Goal: Information Seeking & Learning: Learn about a topic

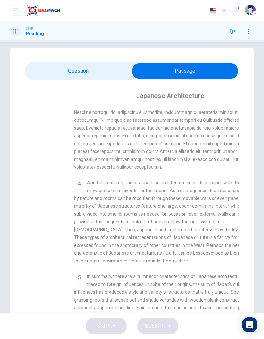
scroll to position [227, 0]
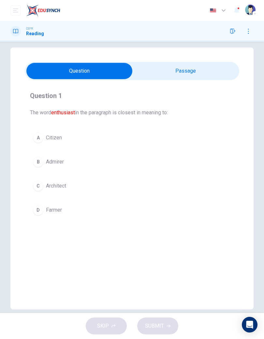
click at [98, 204] on button "D Farmer" at bounding box center [132, 210] width 204 height 16
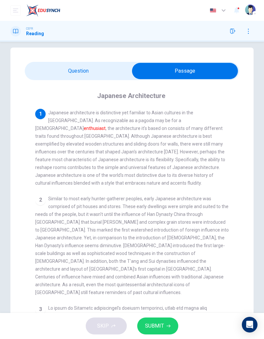
scroll to position [0, 0]
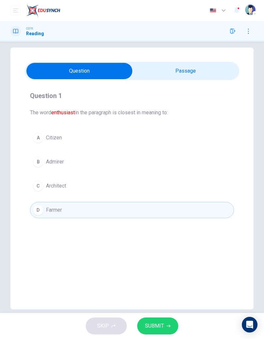
click at [104, 166] on button "B Admirer" at bounding box center [132, 162] width 204 height 16
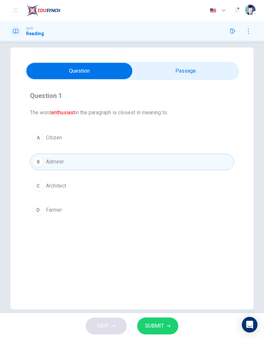
click at [161, 321] on button "SUBMIT" at bounding box center [157, 326] width 41 height 17
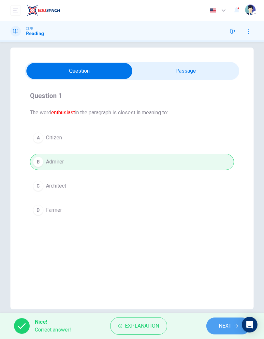
click at [219, 326] on span "NEXT" at bounding box center [225, 326] width 13 height 9
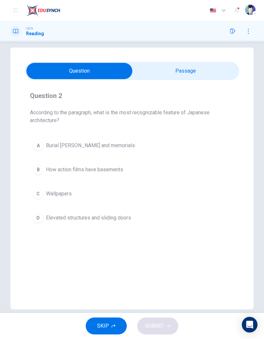
click at [147, 215] on button "D Elevated structures and sliding doors" at bounding box center [132, 218] width 204 height 16
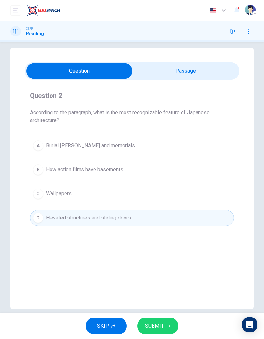
click at [133, 215] on button "D Elevated structures and sliding doors" at bounding box center [132, 218] width 204 height 16
click at [108, 325] on span "SKIP" at bounding box center [103, 326] width 12 height 9
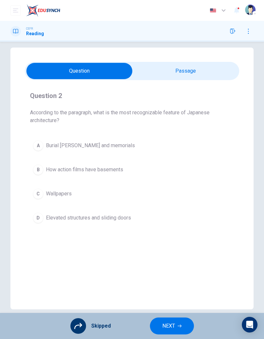
click at [171, 323] on span "NEXT" at bounding box center [168, 326] width 13 height 9
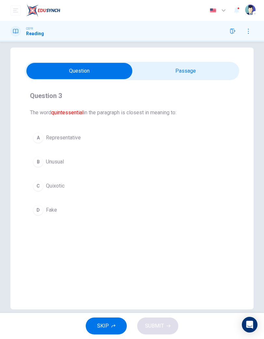
click at [108, 321] on button "SKIP" at bounding box center [106, 326] width 41 height 17
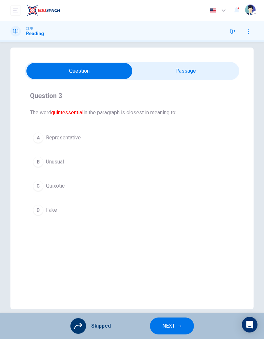
click at [175, 322] on button "NEXT" at bounding box center [172, 326] width 44 height 17
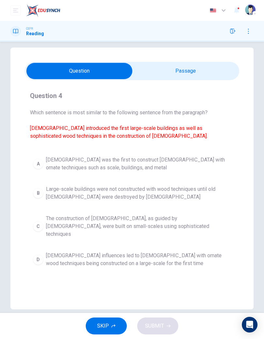
click at [110, 321] on button "SKIP" at bounding box center [106, 326] width 41 height 17
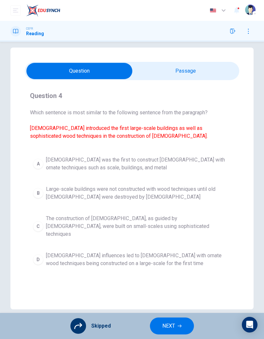
click at [170, 321] on button "NEXT" at bounding box center [172, 326] width 44 height 17
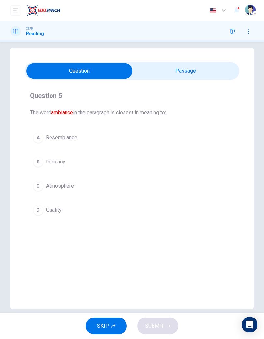
click at [104, 322] on span "SKIP" at bounding box center [103, 326] width 12 height 9
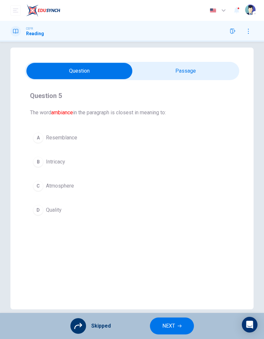
click at [173, 322] on span "NEXT" at bounding box center [168, 326] width 13 height 9
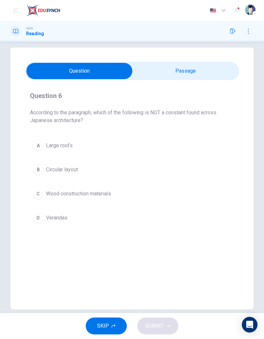
click at [110, 322] on button "SKIP" at bounding box center [106, 326] width 41 height 17
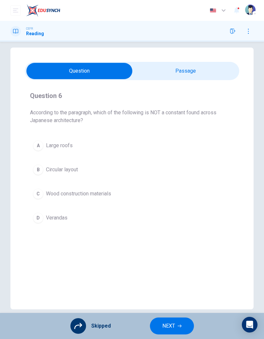
click at [176, 323] on button "NEXT" at bounding box center [172, 326] width 44 height 17
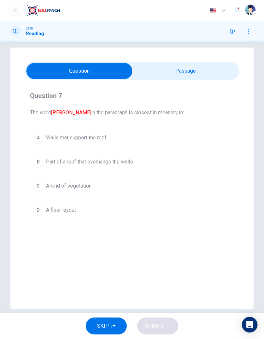
click at [112, 323] on button "SKIP" at bounding box center [106, 326] width 41 height 17
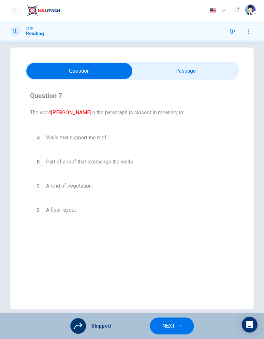
click at [175, 320] on button "NEXT" at bounding box center [172, 326] width 44 height 17
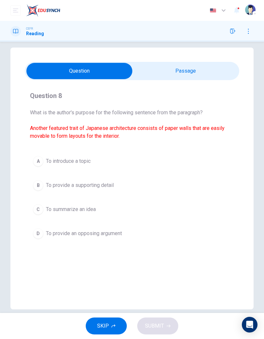
click at [112, 325] on icon "button" at bounding box center [113, 326] width 4 height 4
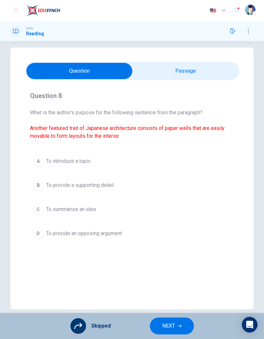
click at [169, 323] on span "NEXT" at bounding box center [168, 326] width 13 height 9
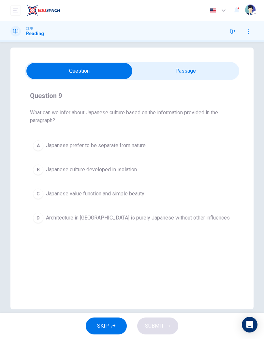
click at [110, 326] on button "SKIP" at bounding box center [106, 326] width 41 height 17
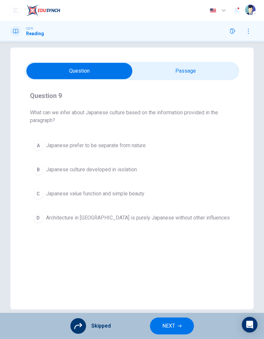
click at [177, 321] on button "NEXT" at bounding box center [172, 326] width 44 height 17
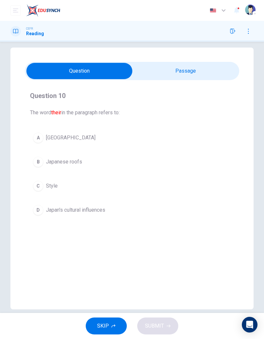
click at [111, 323] on button "SKIP" at bounding box center [106, 326] width 41 height 17
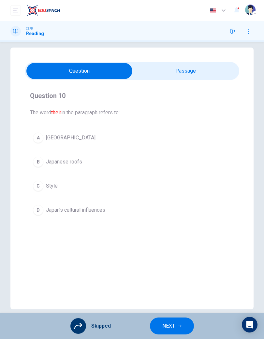
click at [175, 327] on span "NEXT" at bounding box center [168, 326] width 13 height 9
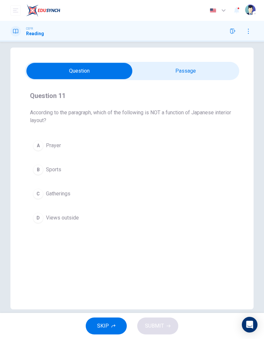
click at [113, 325] on icon "button" at bounding box center [113, 326] width 4 height 4
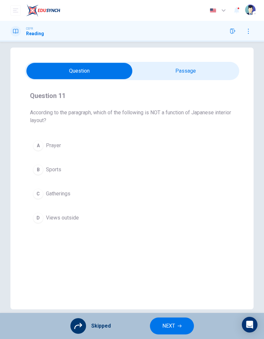
click at [181, 324] on button "NEXT" at bounding box center [172, 326] width 44 height 17
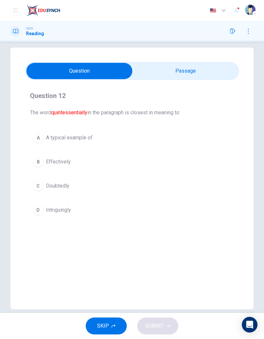
click at [113, 323] on button "SKIP" at bounding box center [106, 326] width 41 height 17
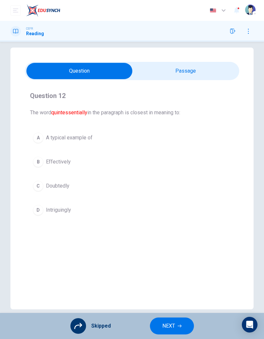
click at [177, 323] on button "NEXT" at bounding box center [172, 326] width 44 height 17
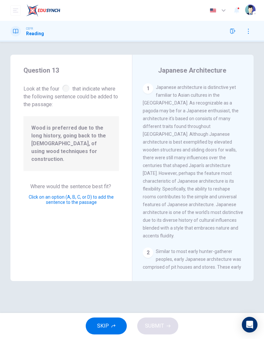
scroll to position [295, 0]
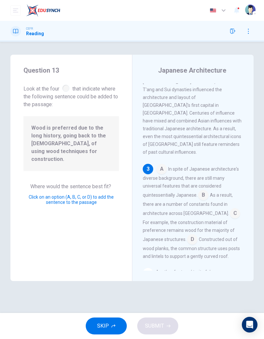
click at [250, 8] on img "button" at bounding box center [250, 10] width 10 height 10
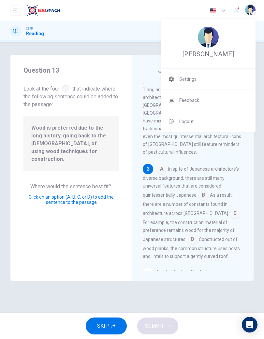
click at [230, 160] on div at bounding box center [132, 169] width 264 height 339
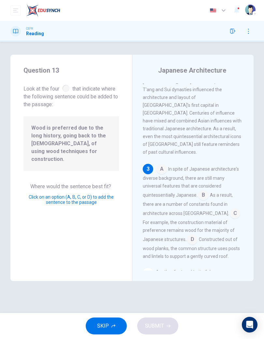
click at [116, 321] on button "SKIP" at bounding box center [106, 326] width 41 height 17
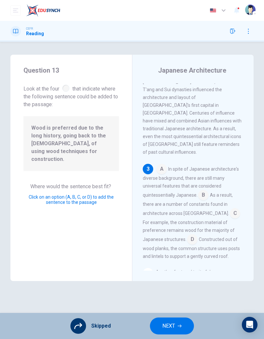
click at [169, 324] on span "NEXT" at bounding box center [168, 326] width 13 height 9
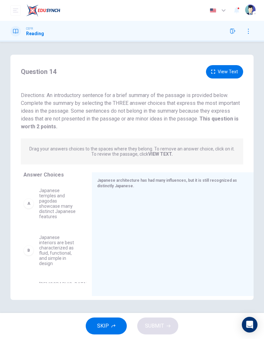
click at [249, 27] on button "button" at bounding box center [248, 31] width 10 height 10
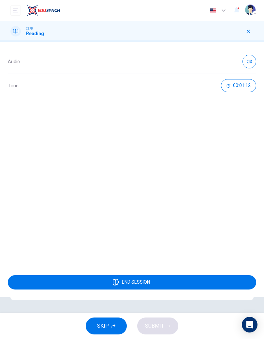
click at [250, 58] on button "button" at bounding box center [249, 62] width 14 height 14
